Goal: Navigation & Orientation: Find specific page/section

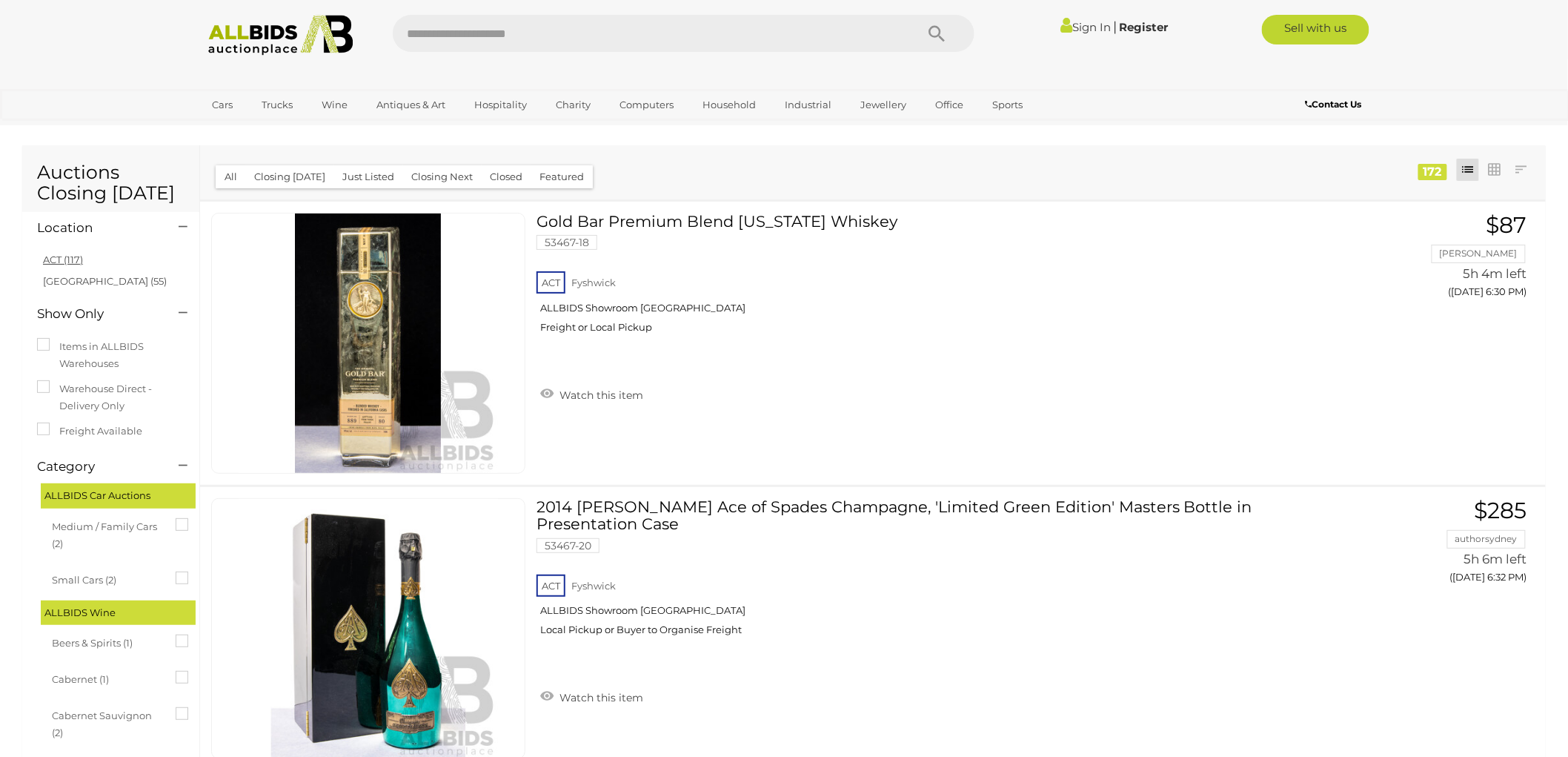
click at [72, 260] on link "ACT (117)" at bounding box center [63, 259] width 40 height 12
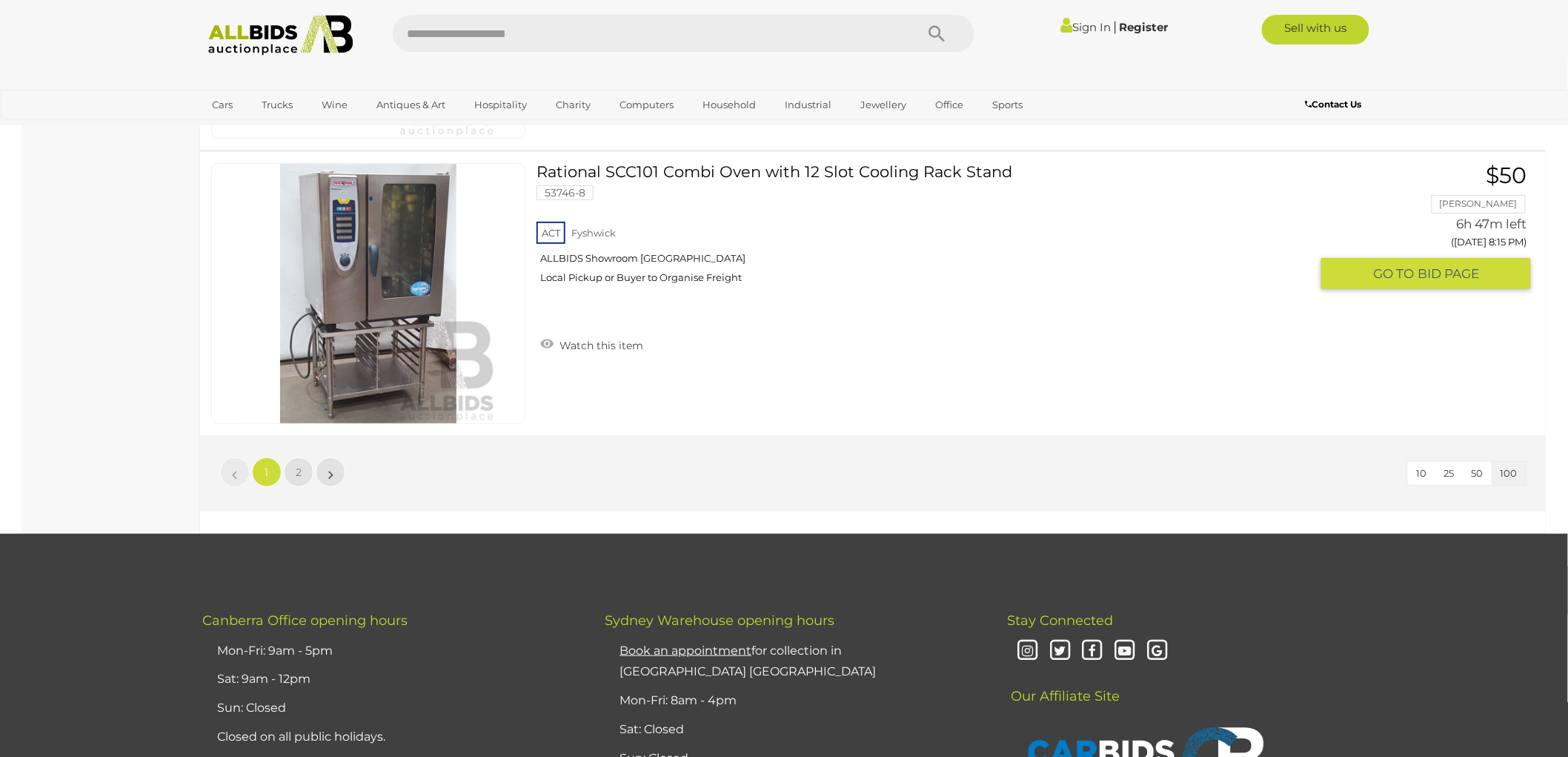
scroll to position [28331, 0]
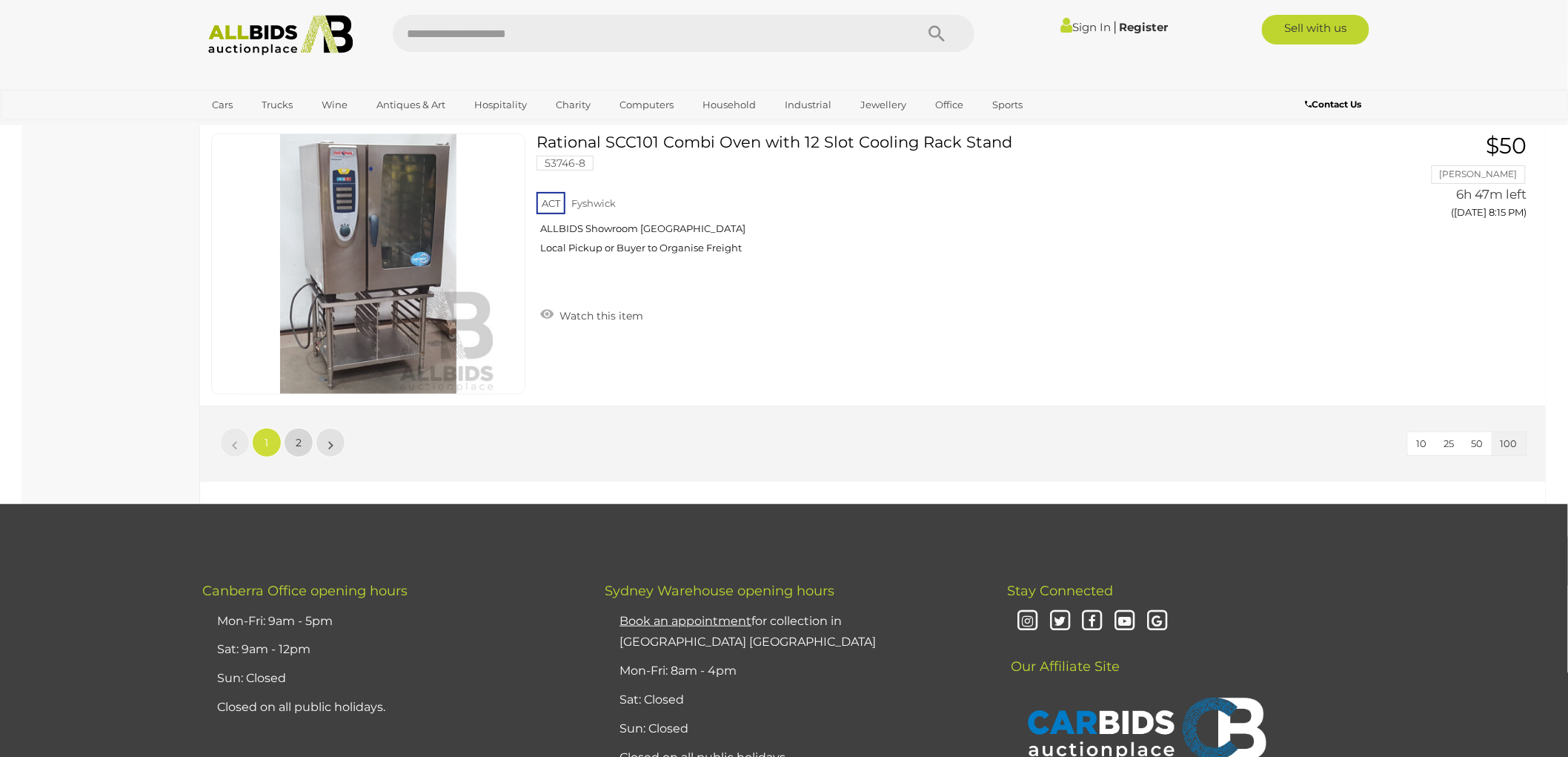
click at [302, 428] on link "2" at bounding box center [299, 442] width 30 height 30
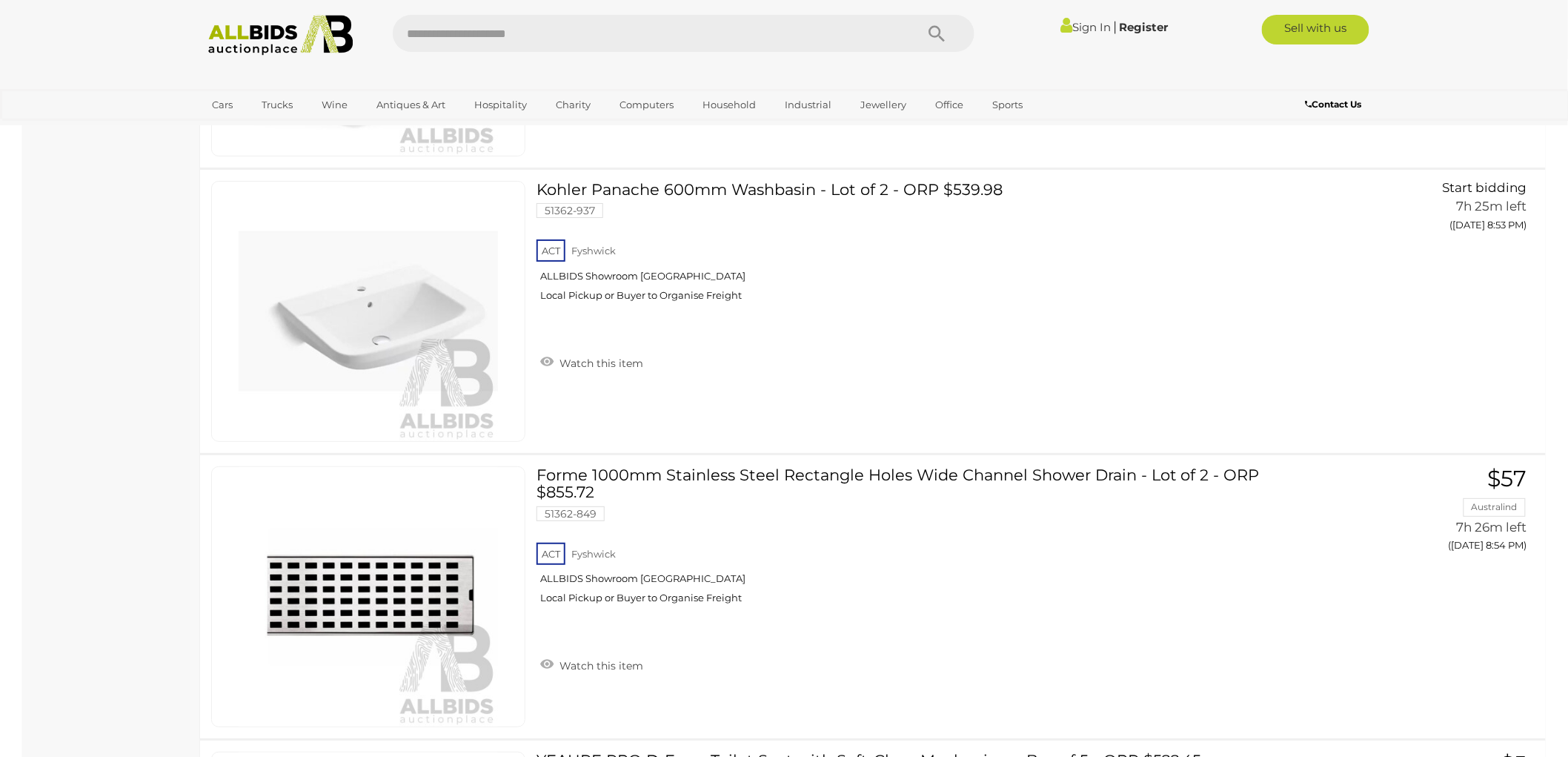
scroll to position [2027, 0]
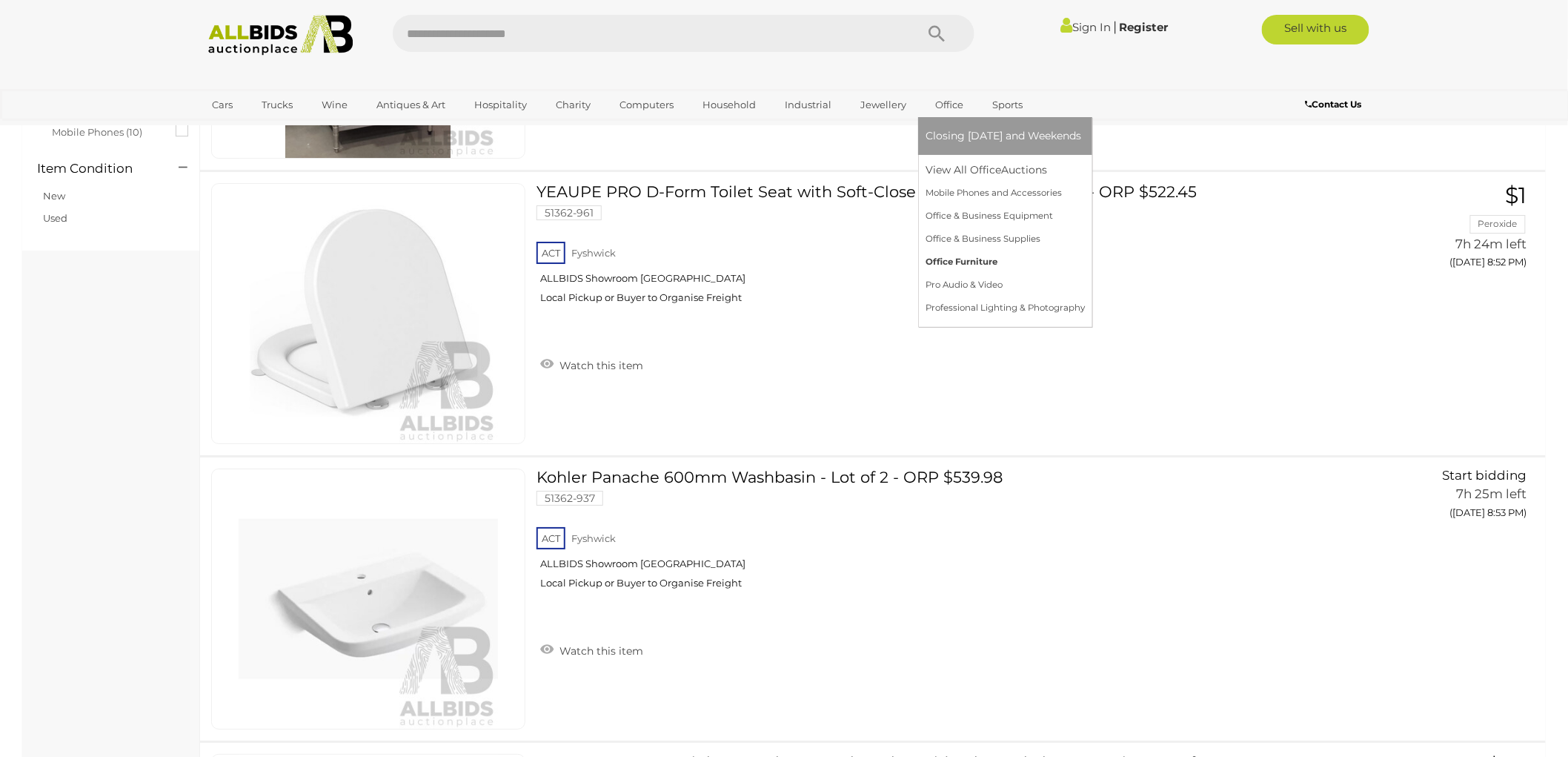
click at [973, 262] on link "Office Furniture" at bounding box center [1005, 261] width 159 height 23
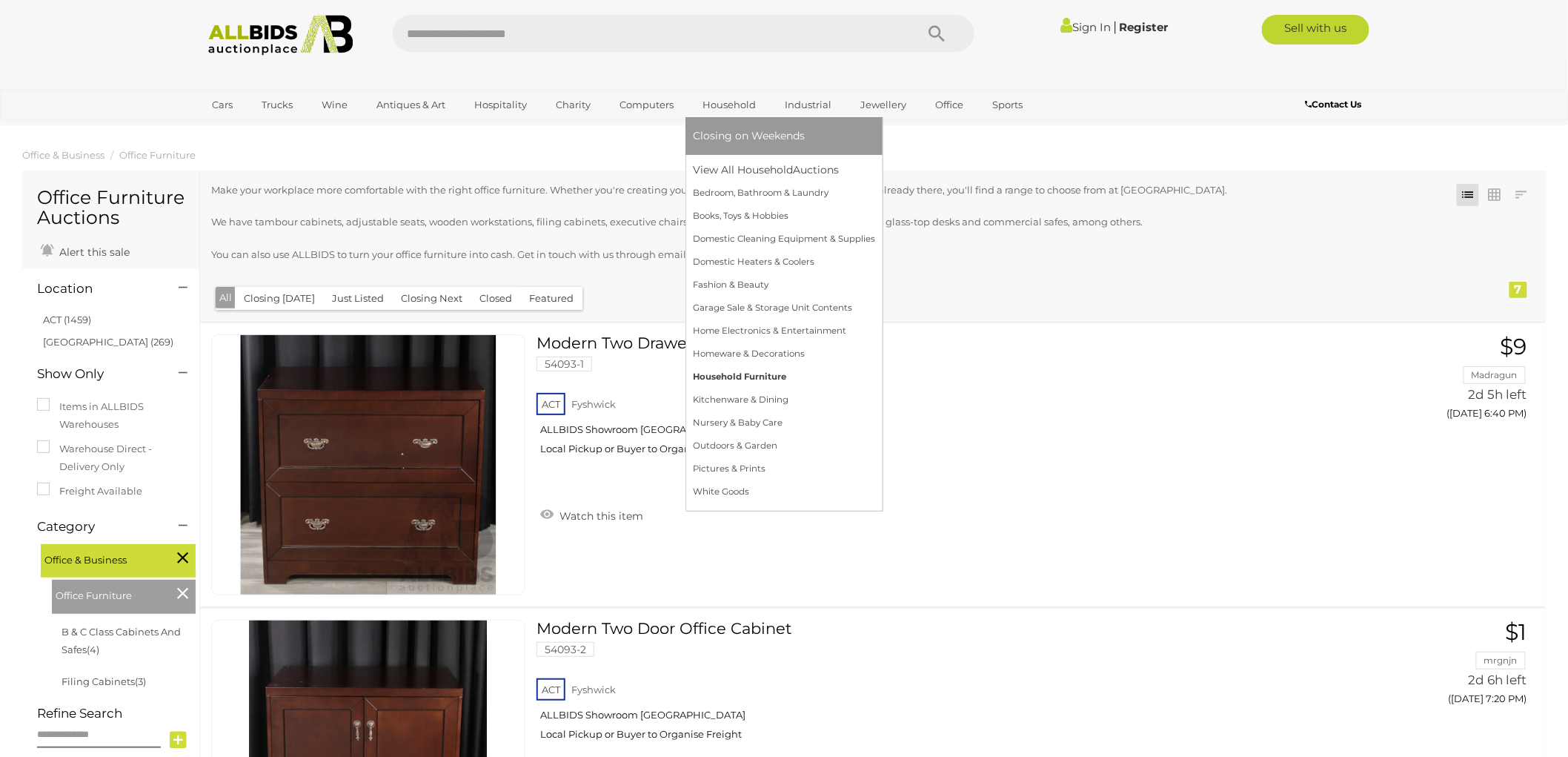
click at [737, 373] on link "Household Furniture" at bounding box center [784, 377] width 182 height 23
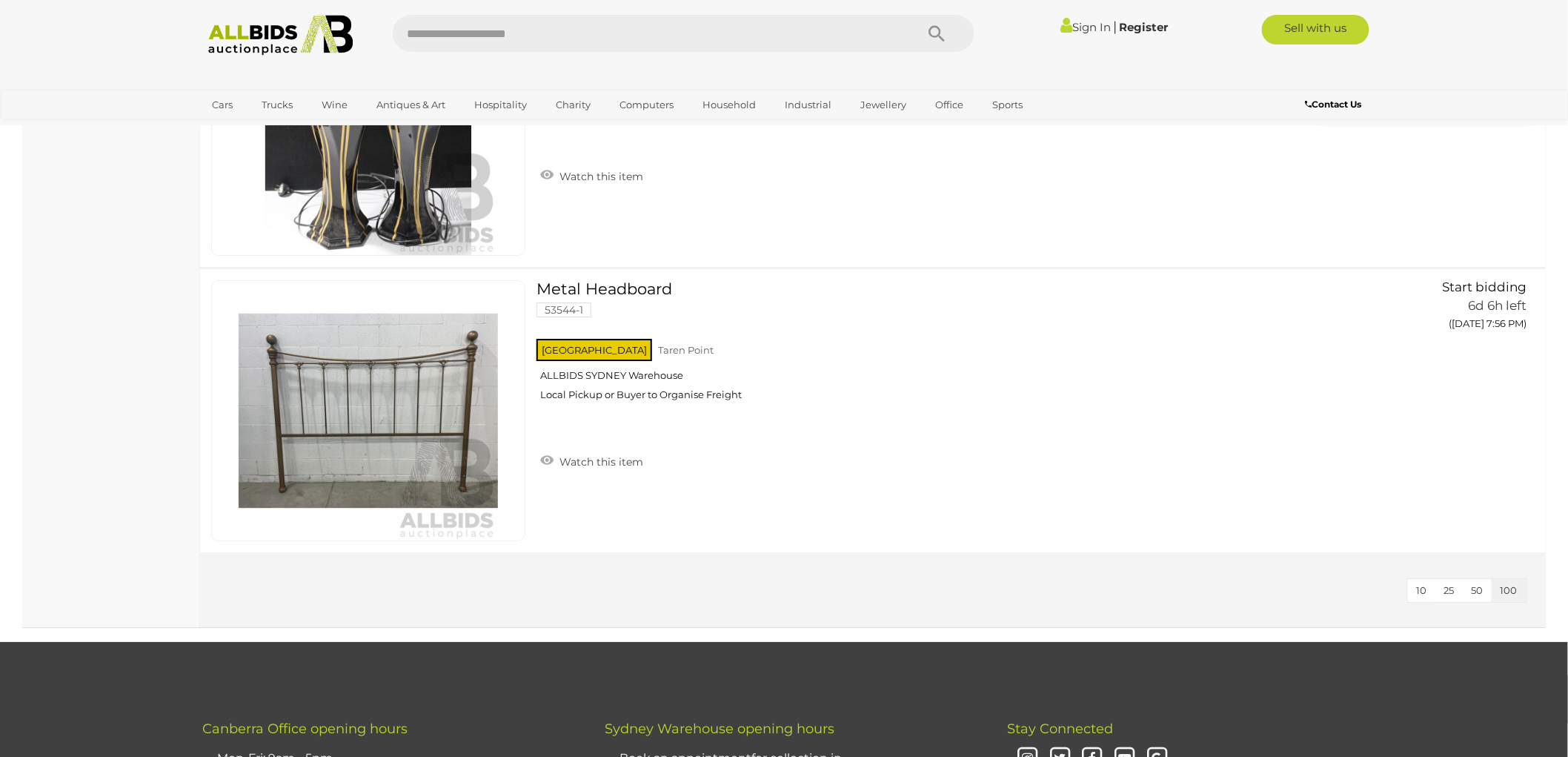
scroll to position [2058, 0]
